Goal: Information Seeking & Learning: Learn about a topic

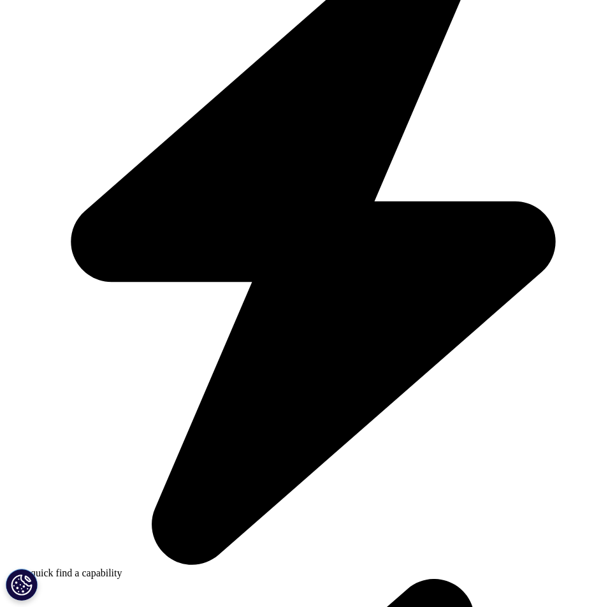
scroll to position [419, 0]
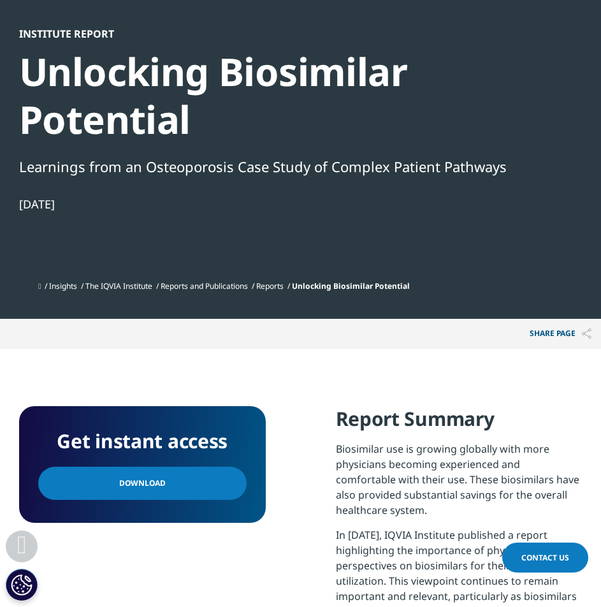
click at [154, 343] on div "Share PAGE Copy Link email facebook twitter linkedin wechat xing" at bounding box center [300, 334] width 601 height 30
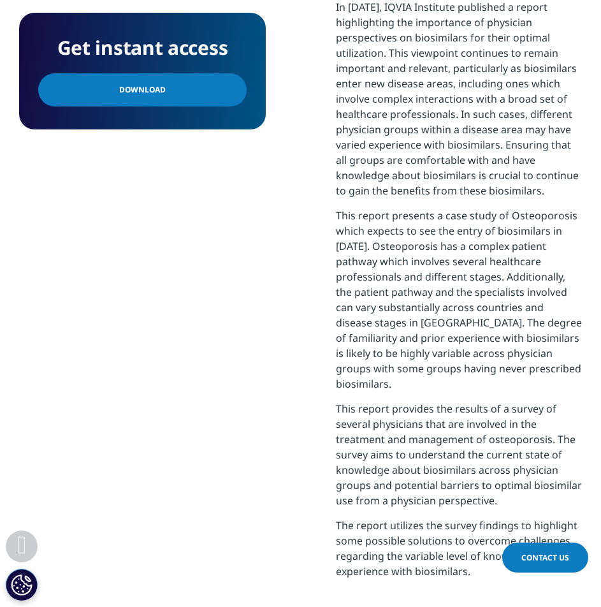
scroll to position [952, 0]
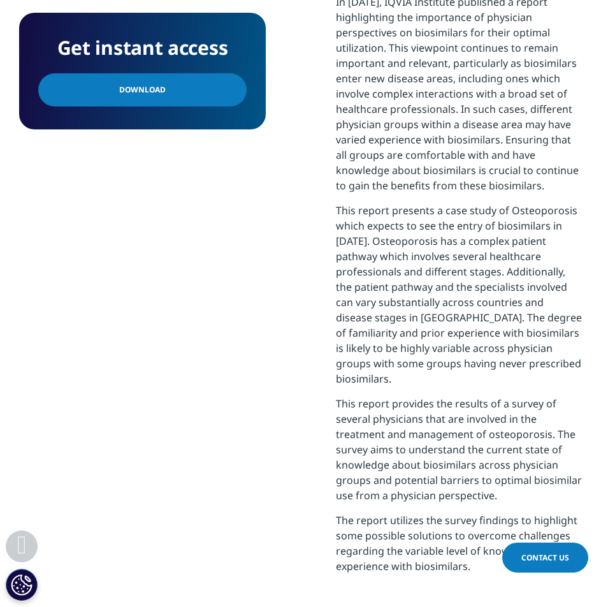
click at [254, 341] on div "Get instant access Download" at bounding box center [142, 244] width 247 height 742
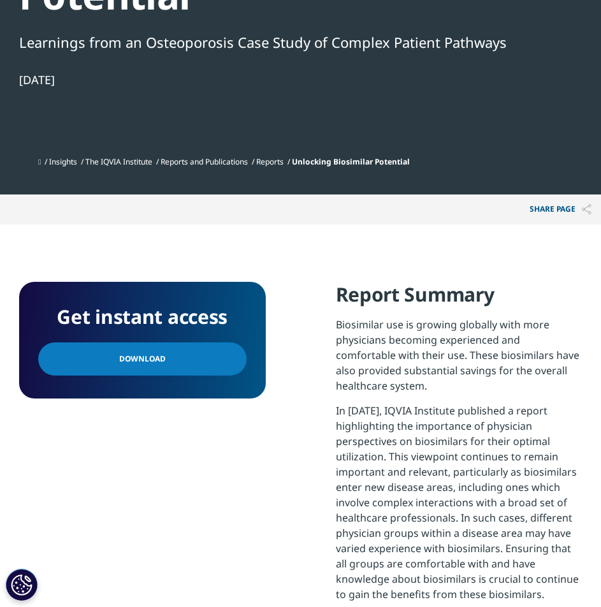
scroll to position [0, 0]
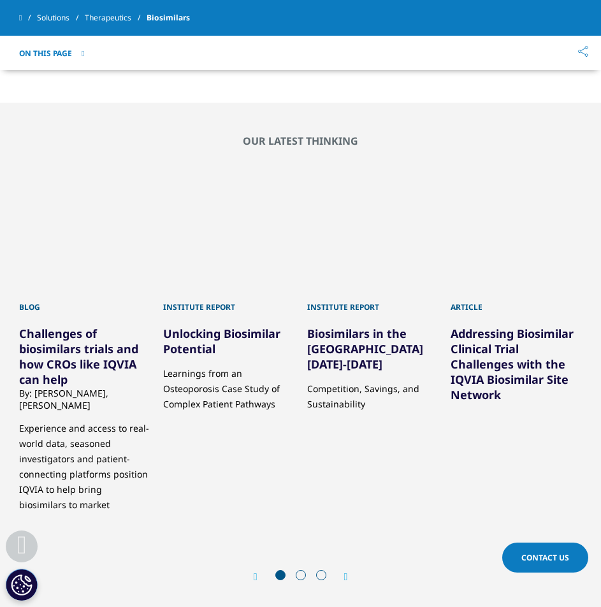
scroll to position [2072, 0]
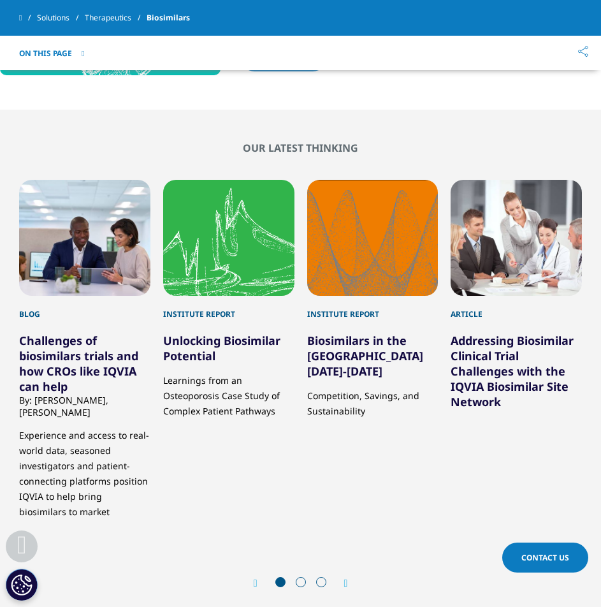
click at [300, 577] on span at bounding box center [301, 582] width 10 height 10
click at [343, 577] on div "Next" at bounding box center [340, 583] width 17 height 12
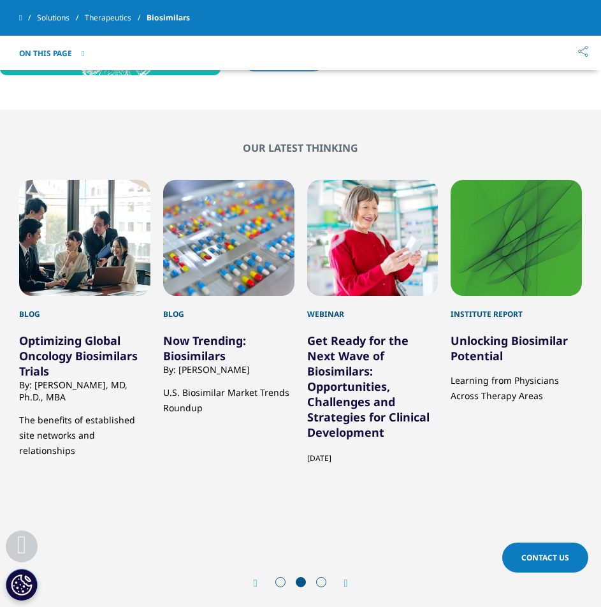
click at [348, 578] on icon "Next slide" at bounding box center [346, 583] width 4 height 10
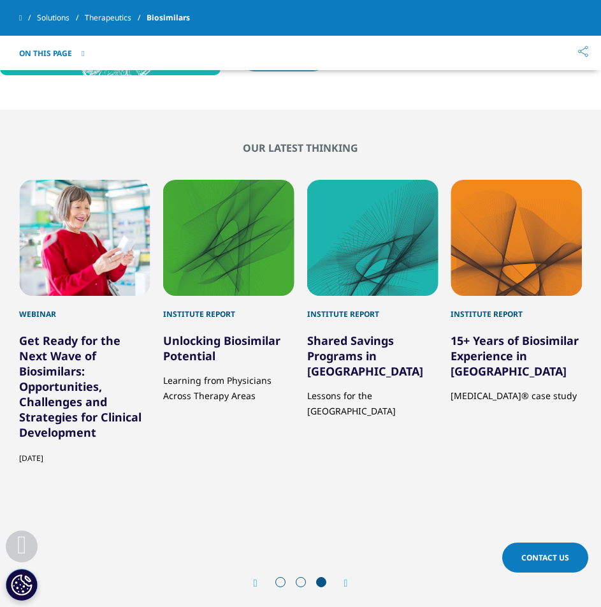
click at [487, 333] on link "15+ Years of Biosimilar Experience in Europe" at bounding box center [515, 356] width 128 height 46
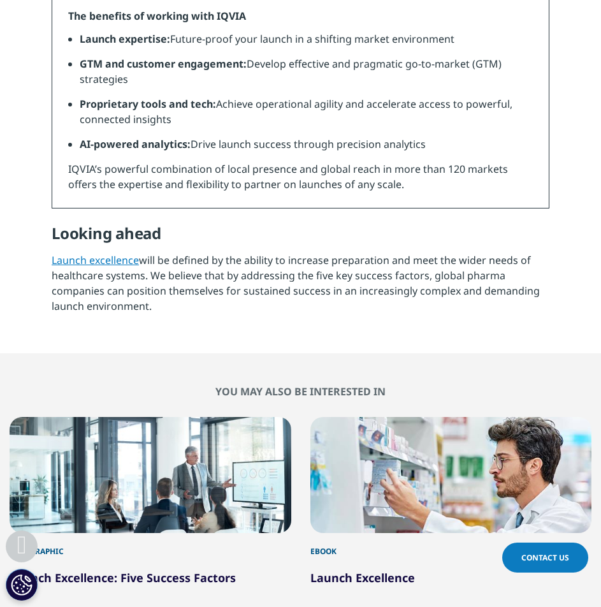
scroll to position [1734, 0]
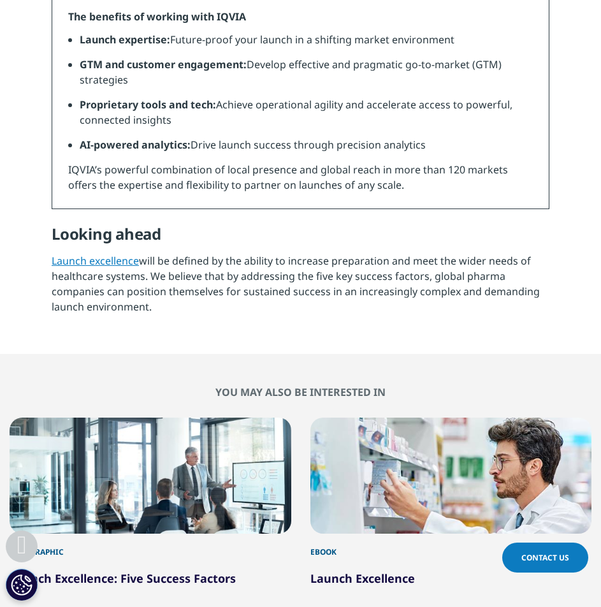
click at [265, 273] on p "Launch excellence will be defined by the ability to increase preparation and me…" at bounding box center [301, 287] width 498 height 69
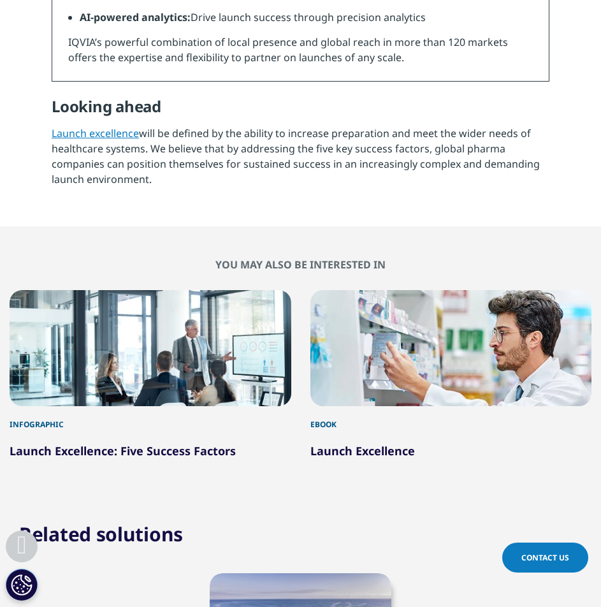
scroll to position [1863, 0]
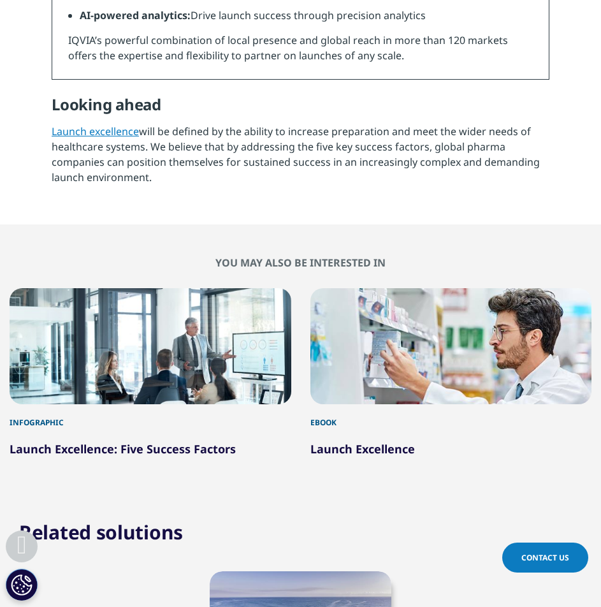
click at [371, 450] on link "Launch Excellence" at bounding box center [363, 448] width 105 height 15
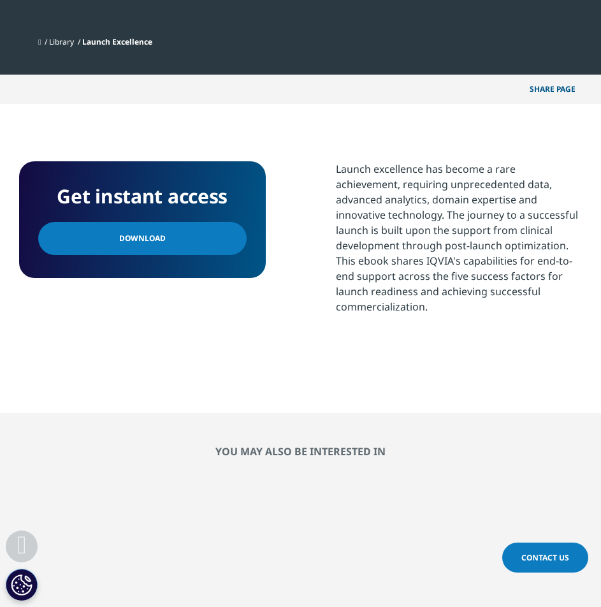
scroll to position [622, 0]
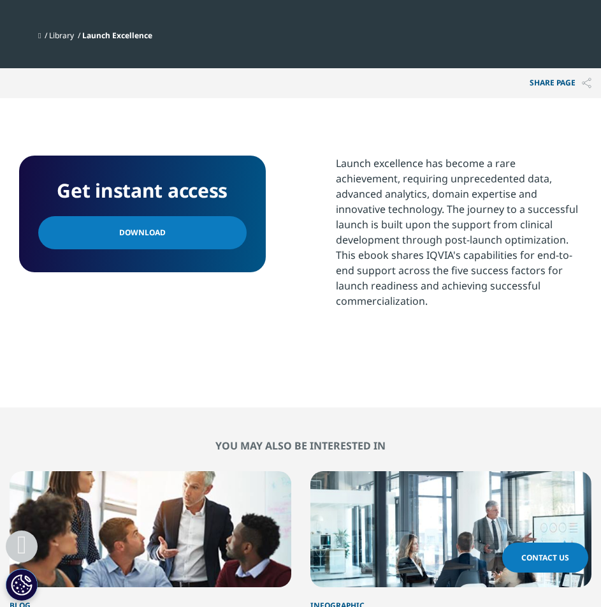
click at [193, 237] on link "Download" at bounding box center [142, 232] width 209 height 33
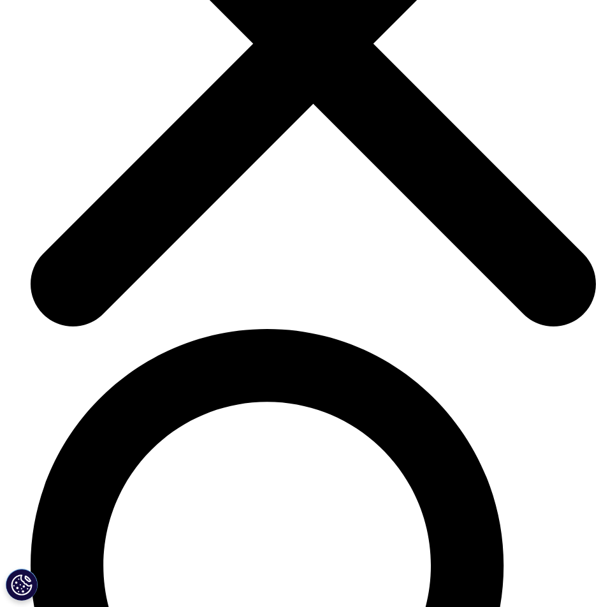
scroll to position [3085, 0]
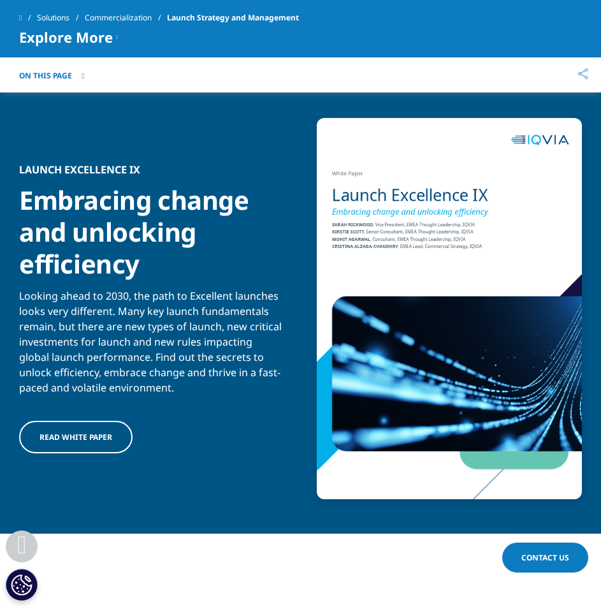
click at [73, 443] on link "Read white paper" at bounding box center [76, 437] width 114 height 33
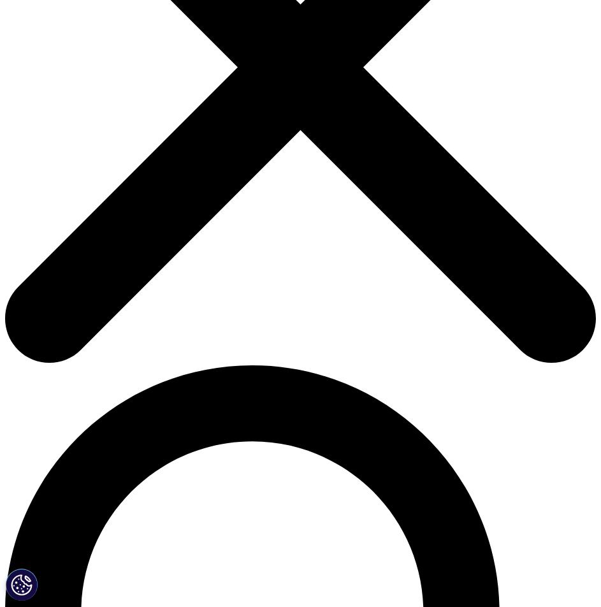
scroll to position [246, 0]
